Goal: Ask a question

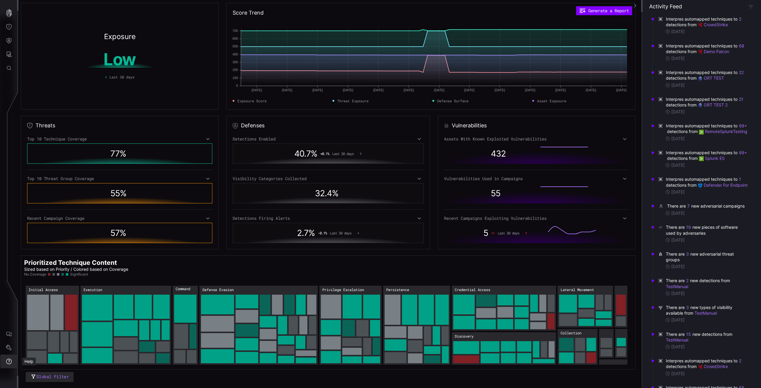
click at [10, 357] on button "Help" at bounding box center [8, 361] width 17 height 14
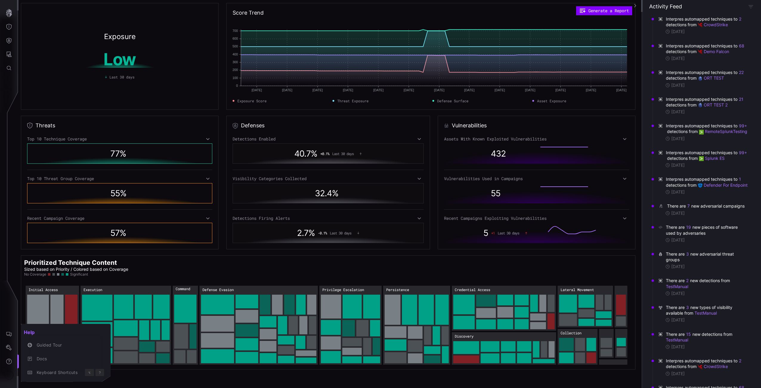
click at [9, 349] on div at bounding box center [380, 194] width 761 height 388
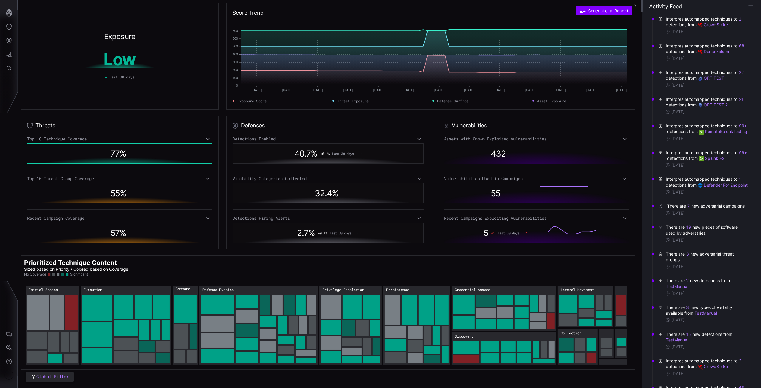
click at [7, 347] on div "Help Guided Tour Docs Keyboard Shortcuts ⌥ ?" at bounding box center [381, 194] width 759 height 388
click at [9, 347] on icon "Settings" at bounding box center [9, 348] width 6 height 6
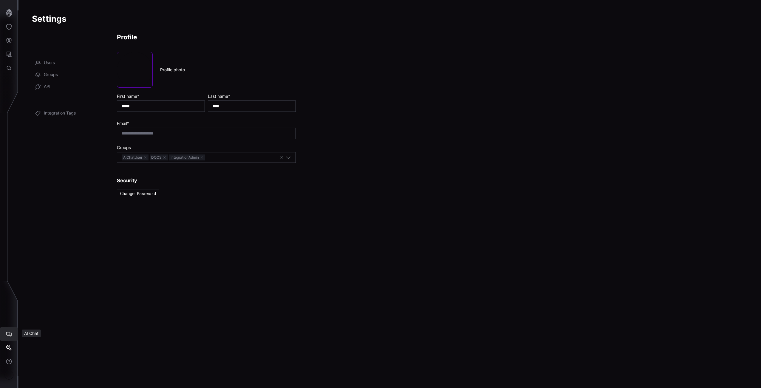
click at [9, 332] on icon "AI Chat" at bounding box center [9, 334] width 6 height 6
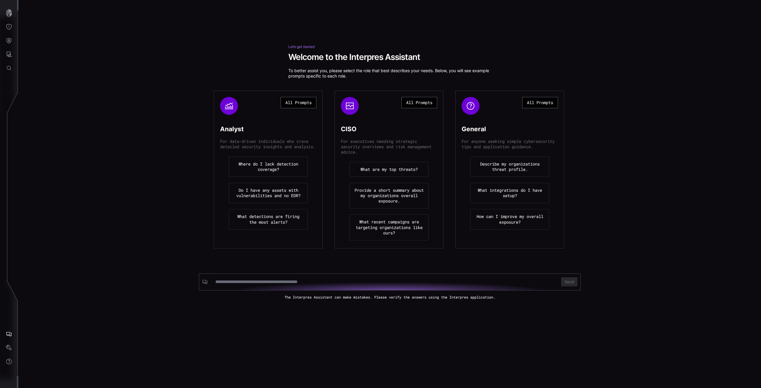
click at [400, 168] on button "What are my top threats?" at bounding box center [388, 169] width 79 height 15
